Goal: Information Seeking & Learning: Learn about a topic

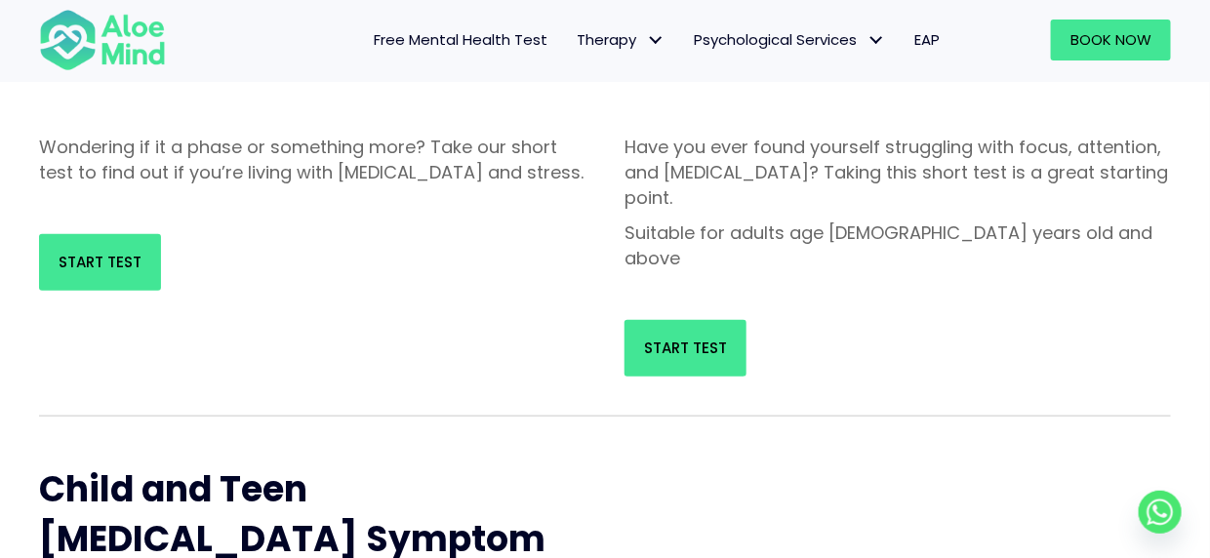
scroll to position [195, 0]
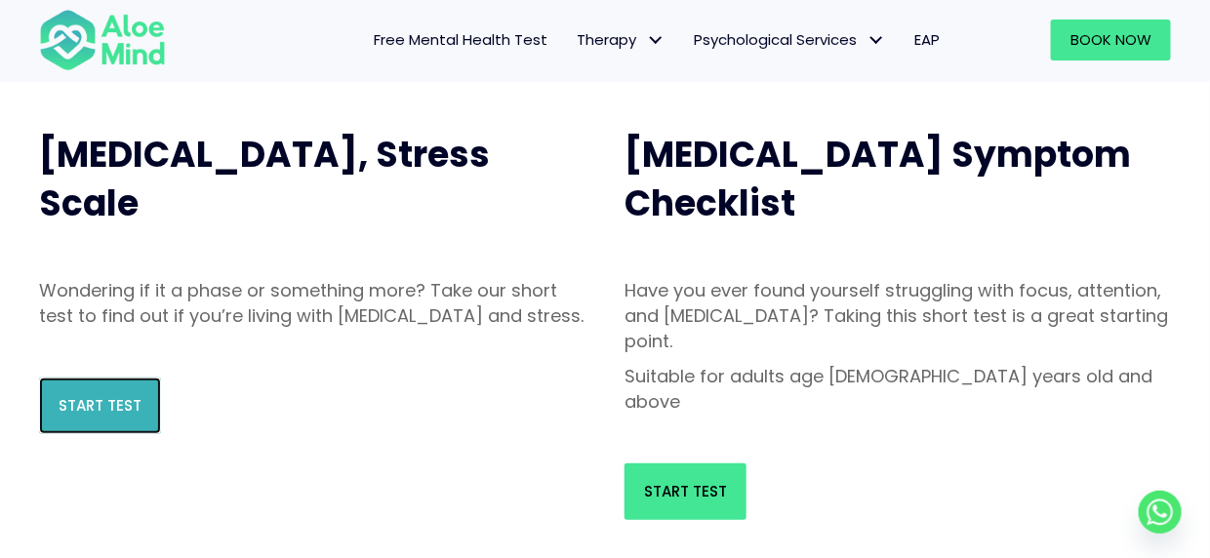
click at [127, 416] on span "Start Test" at bounding box center [100, 405] width 83 height 20
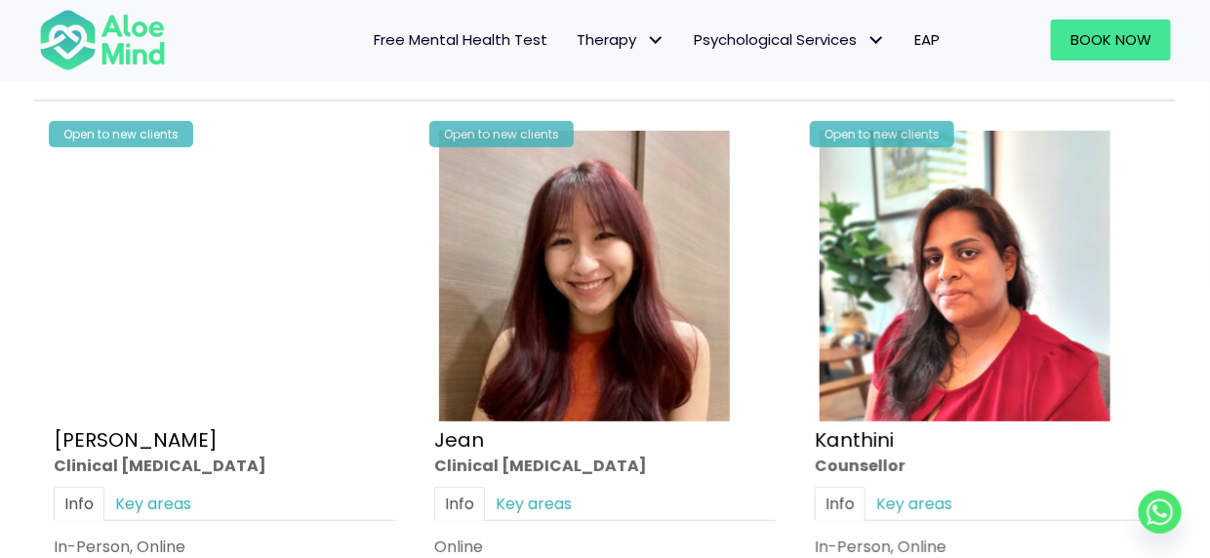
scroll to position [2536, 0]
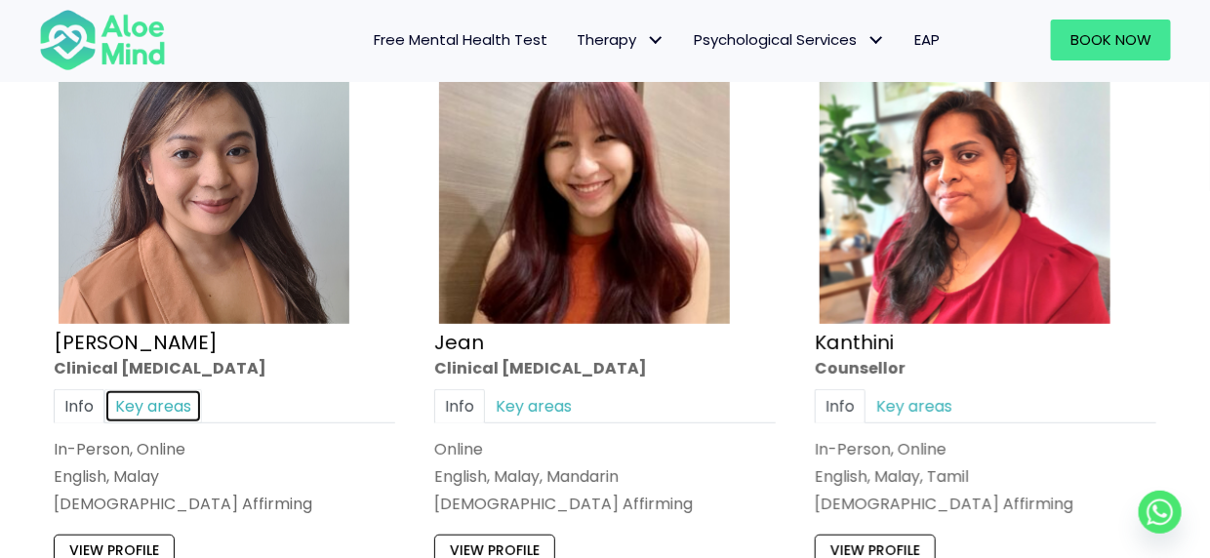
click at [139, 400] on link "Key areas" at bounding box center [153, 406] width 98 height 34
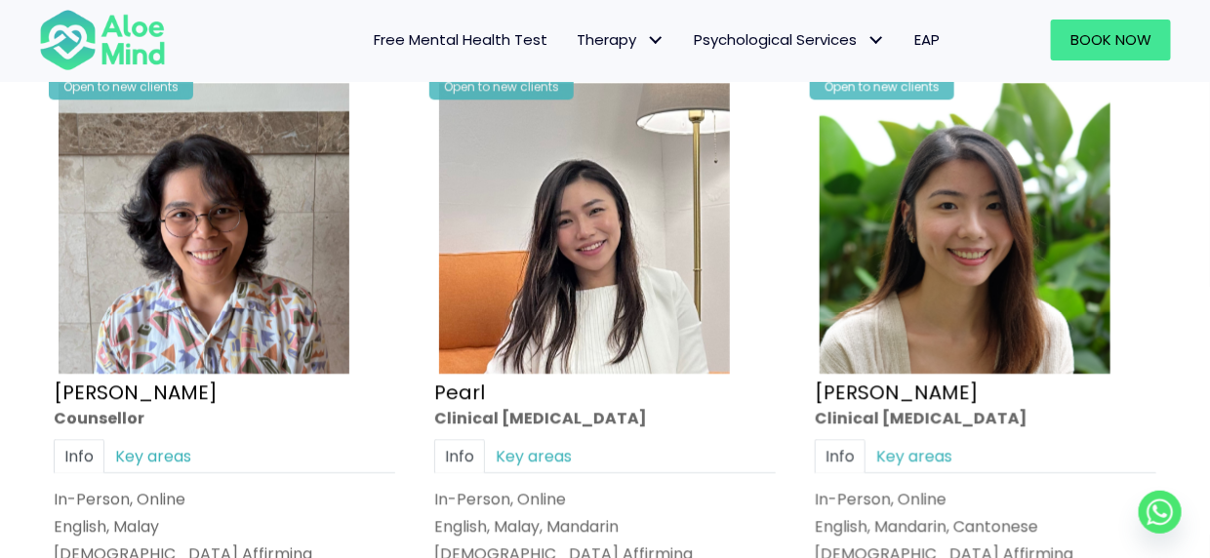
scroll to position [4000, 0]
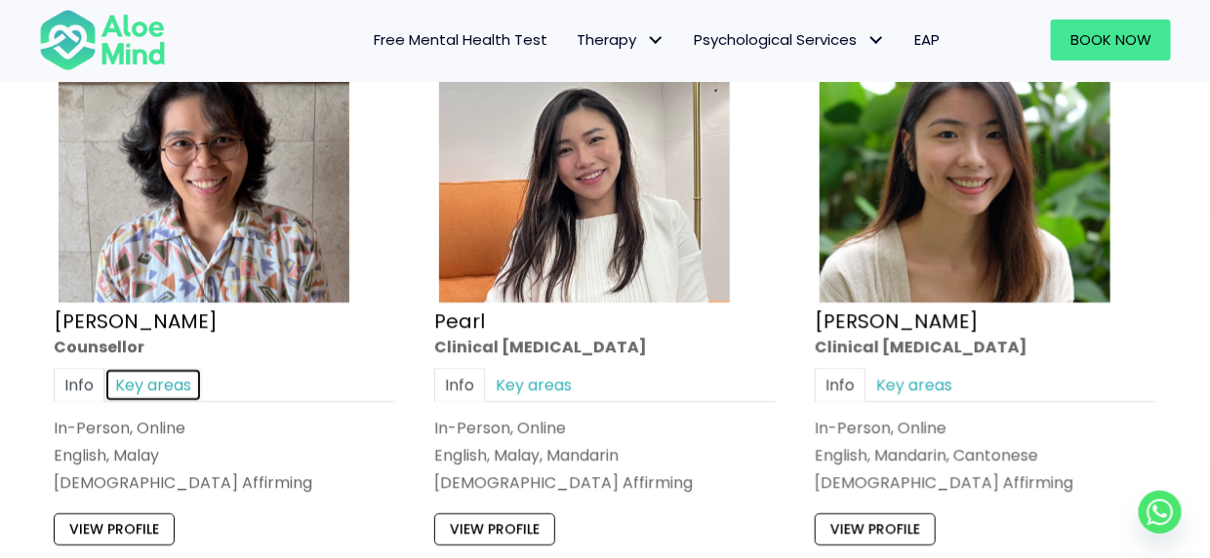
click at [161, 377] on link "Key areas" at bounding box center [153, 385] width 98 height 34
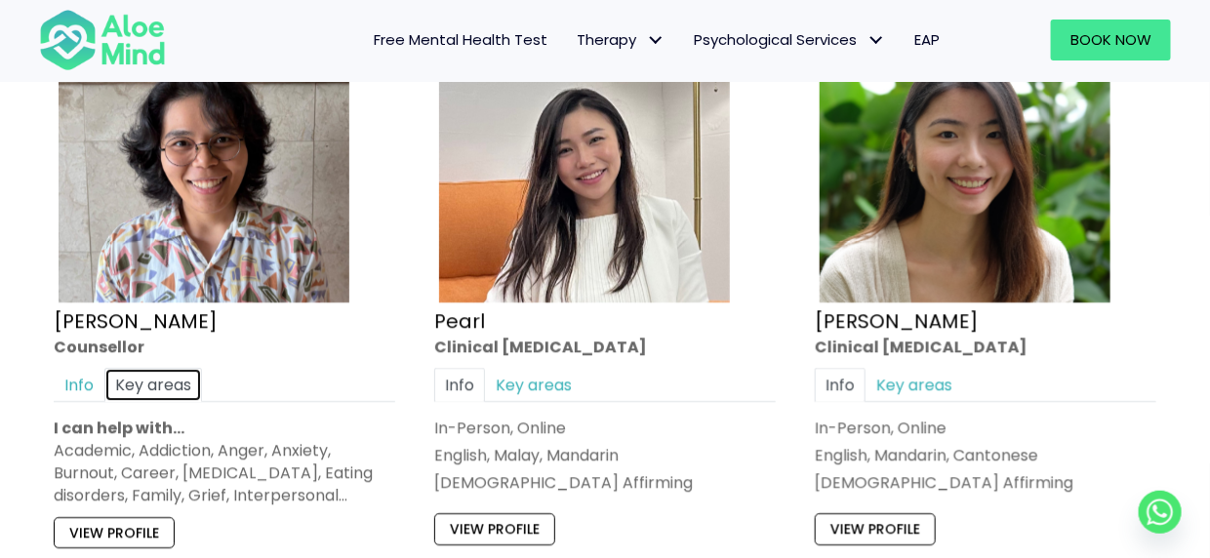
scroll to position [4097, 0]
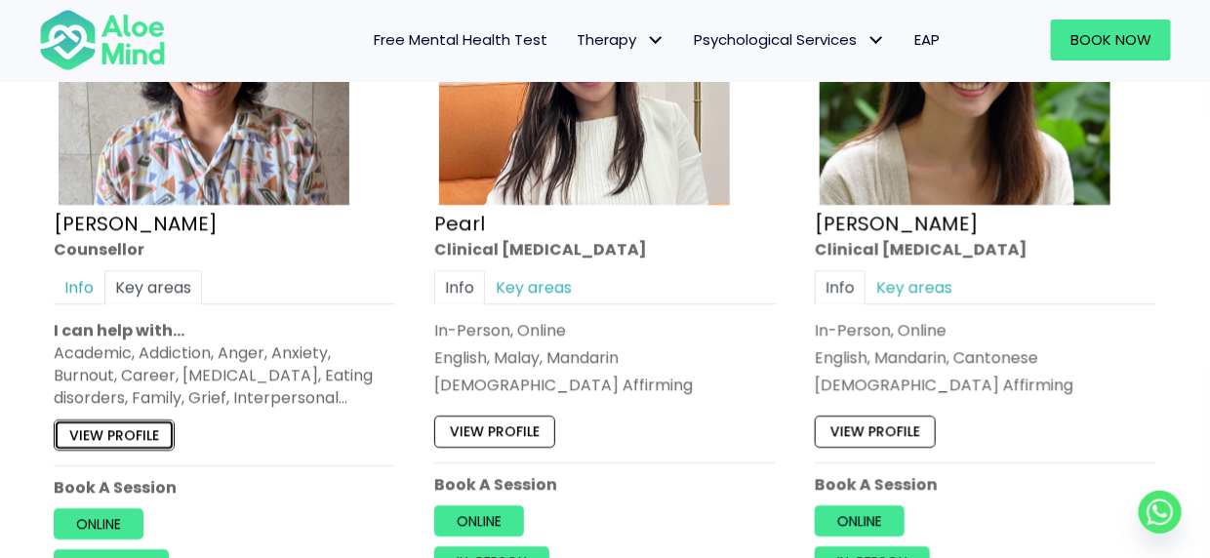
click at [102, 427] on link "View profile" at bounding box center [114, 434] width 121 height 31
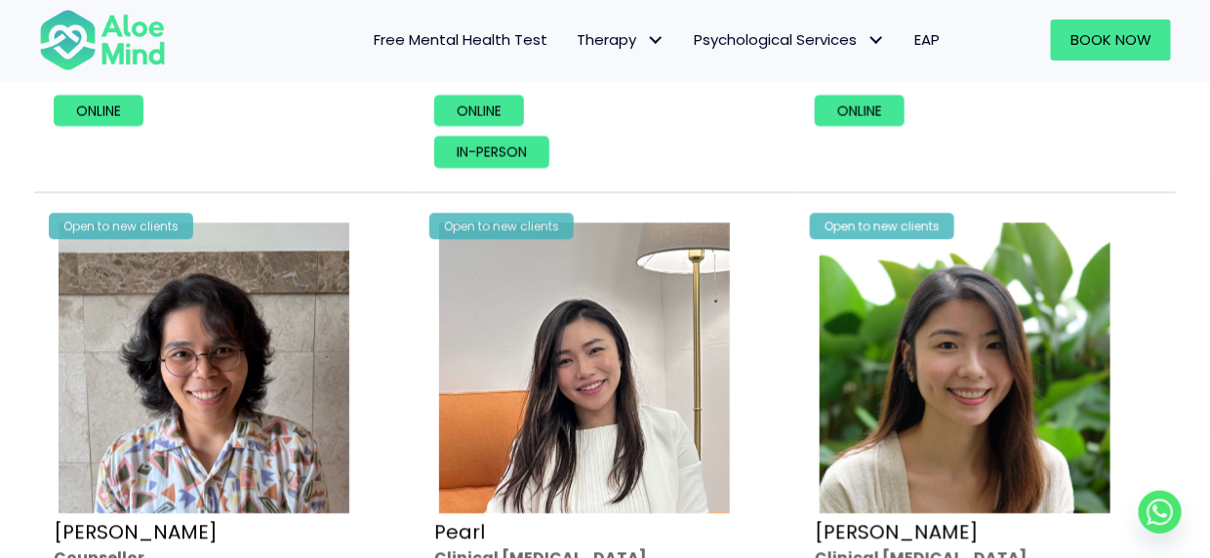
scroll to position [3512, 0]
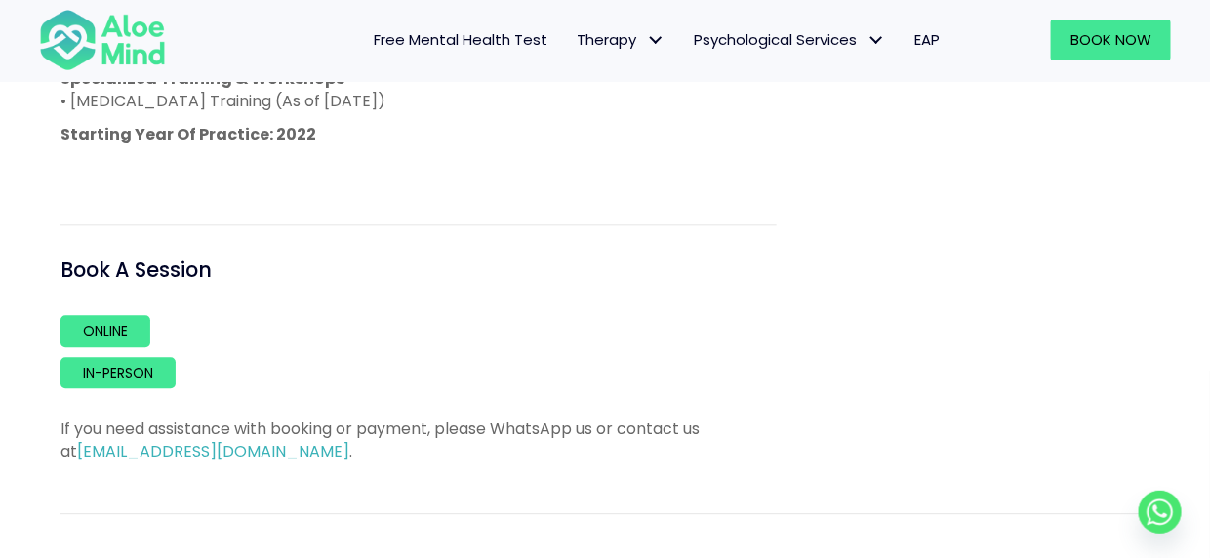
scroll to position [878, 0]
